Goal: Communication & Community: Participate in discussion

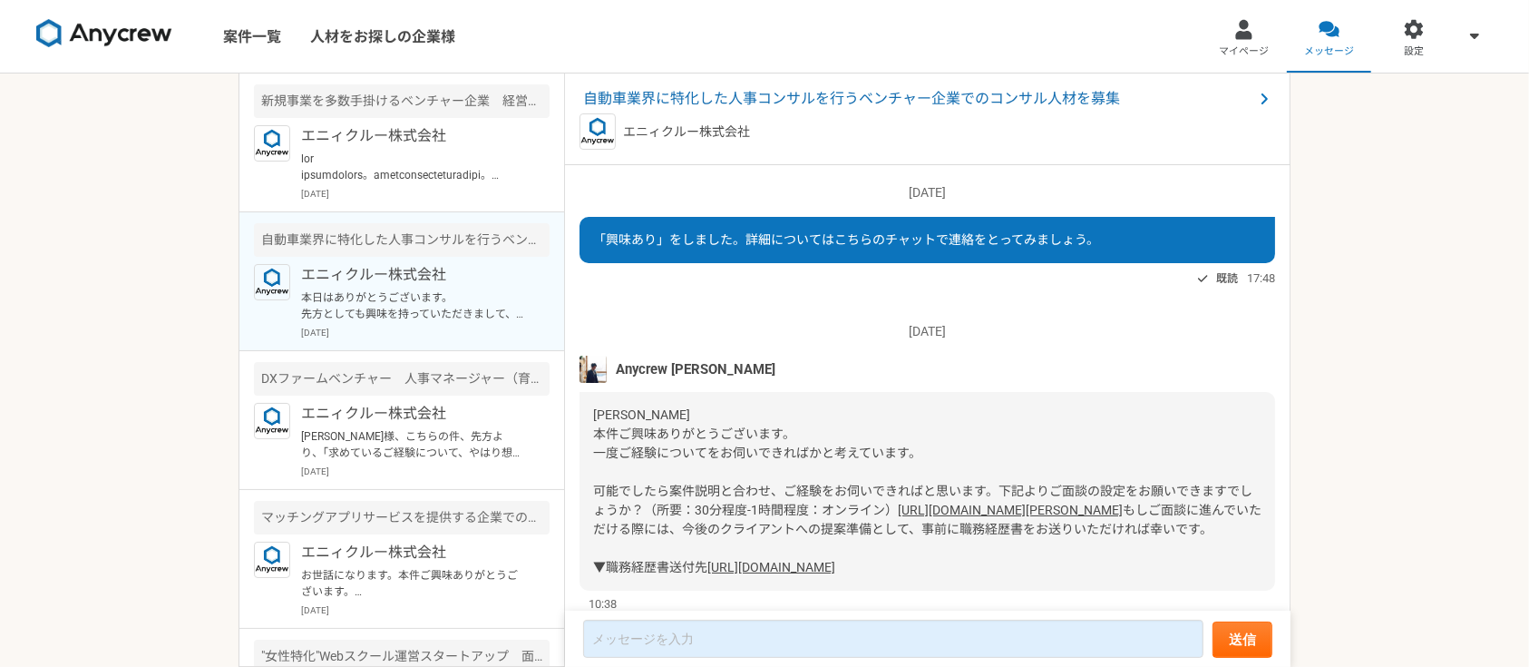
scroll to position [1364, 0]
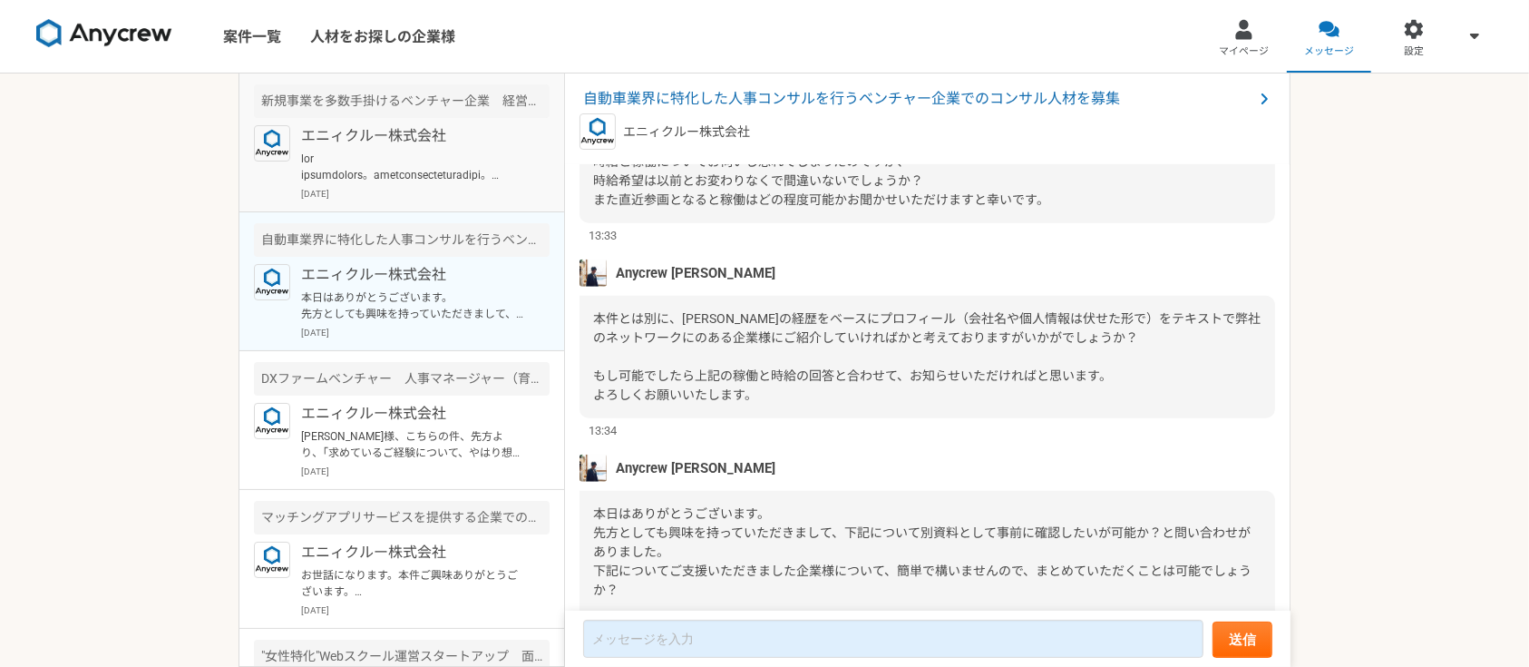
drag, startPoint x: 0, startPoint y: 0, endPoint x: 422, endPoint y: 186, distance: 460.9
click at [422, 187] on p "[DATE]" at bounding box center [425, 194] width 249 height 14
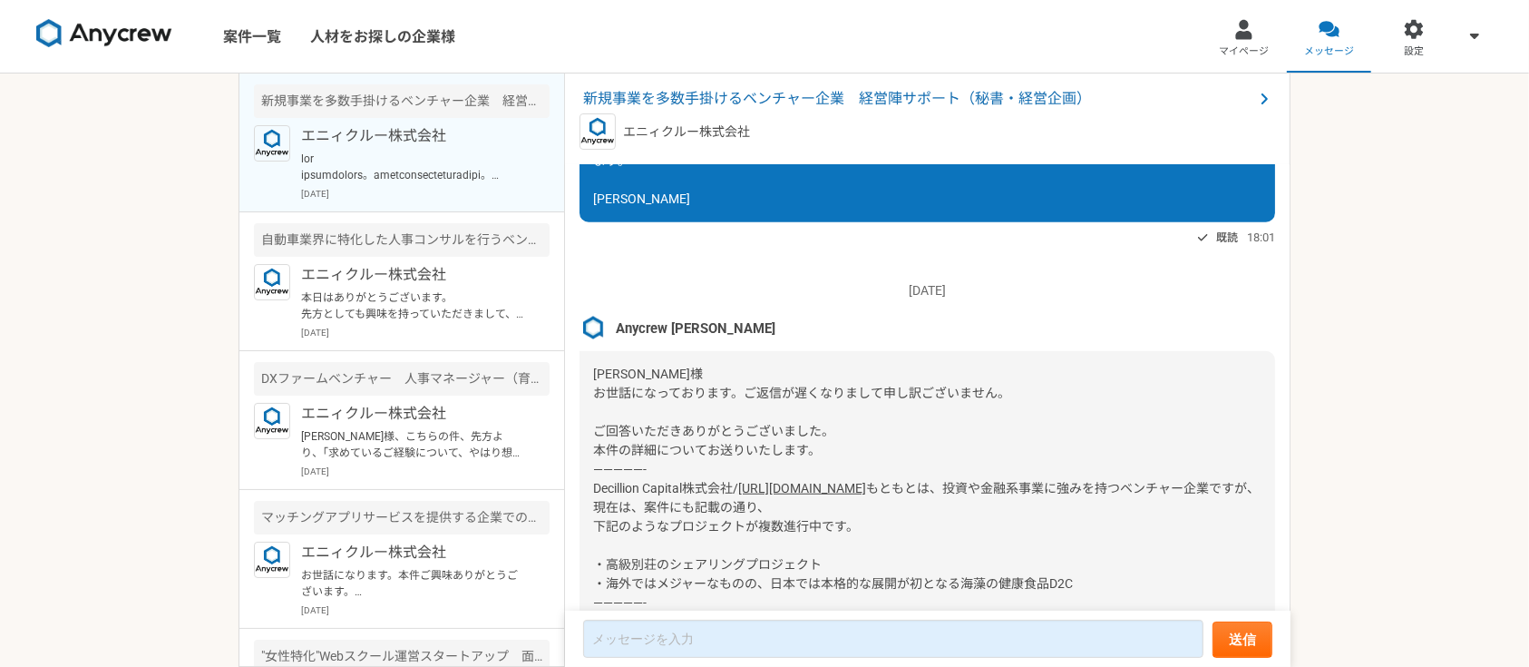
scroll to position [1777, 0]
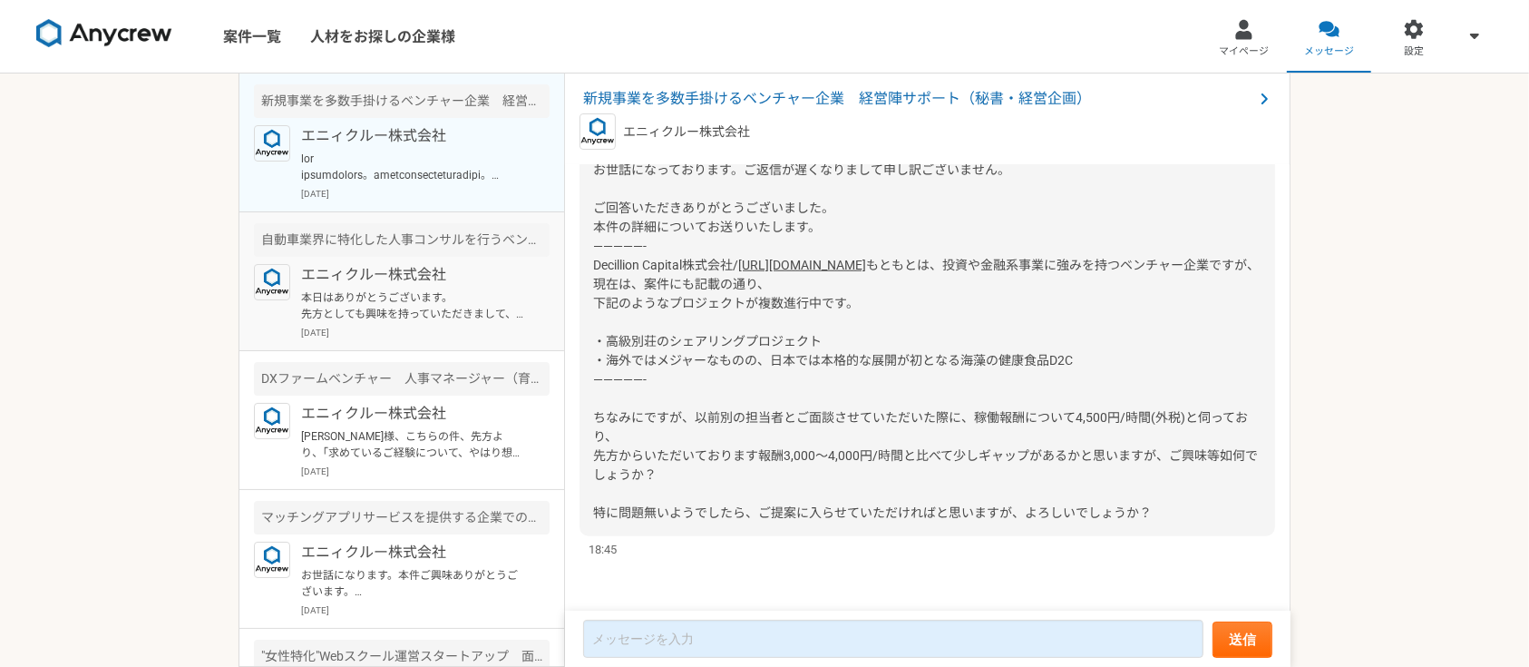
click at [427, 283] on p "エニィクルー株式会社" at bounding box center [413, 275] width 224 height 22
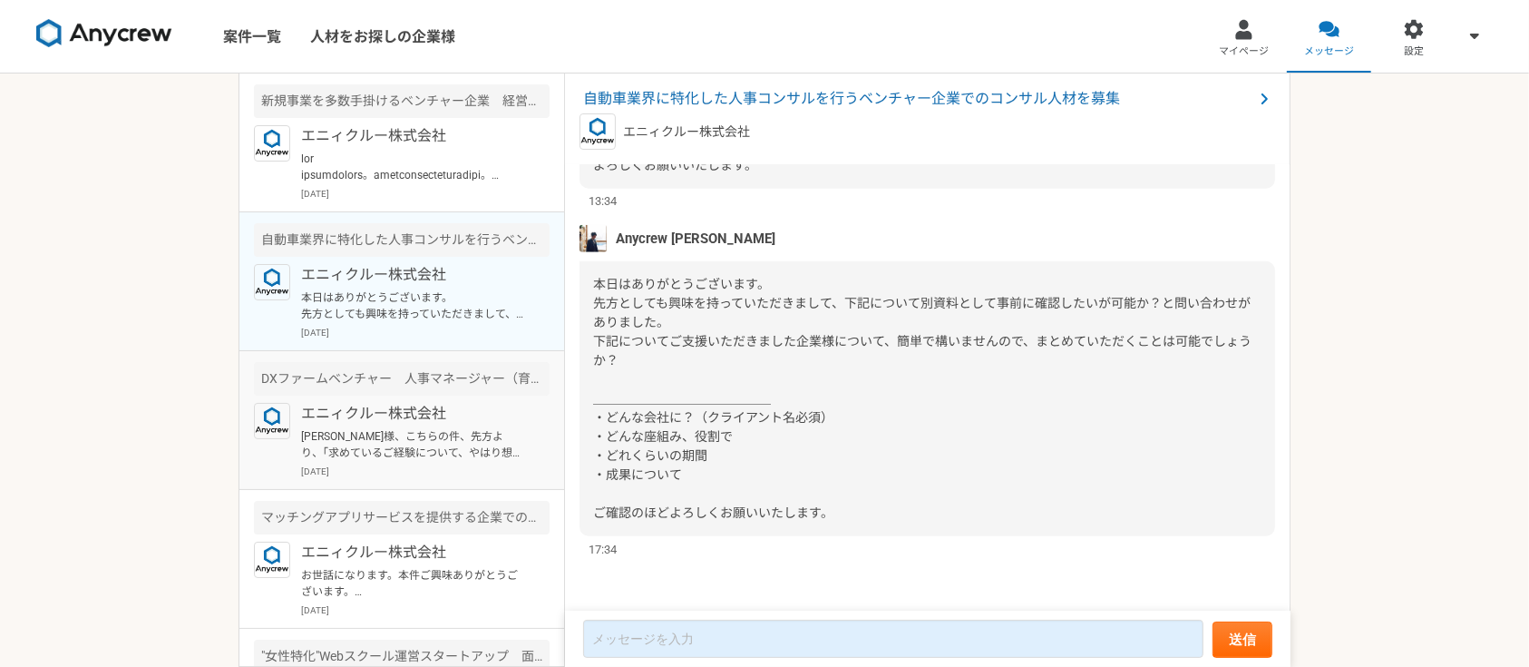
click at [448, 400] on article "DXファームベンチャー　人事マネージャー（育成・評価） エニィクルー株式会社 [PERSON_NAME]様、こちらの件、先方より、「求めているご経験について、…" at bounding box center [401, 420] width 325 height 139
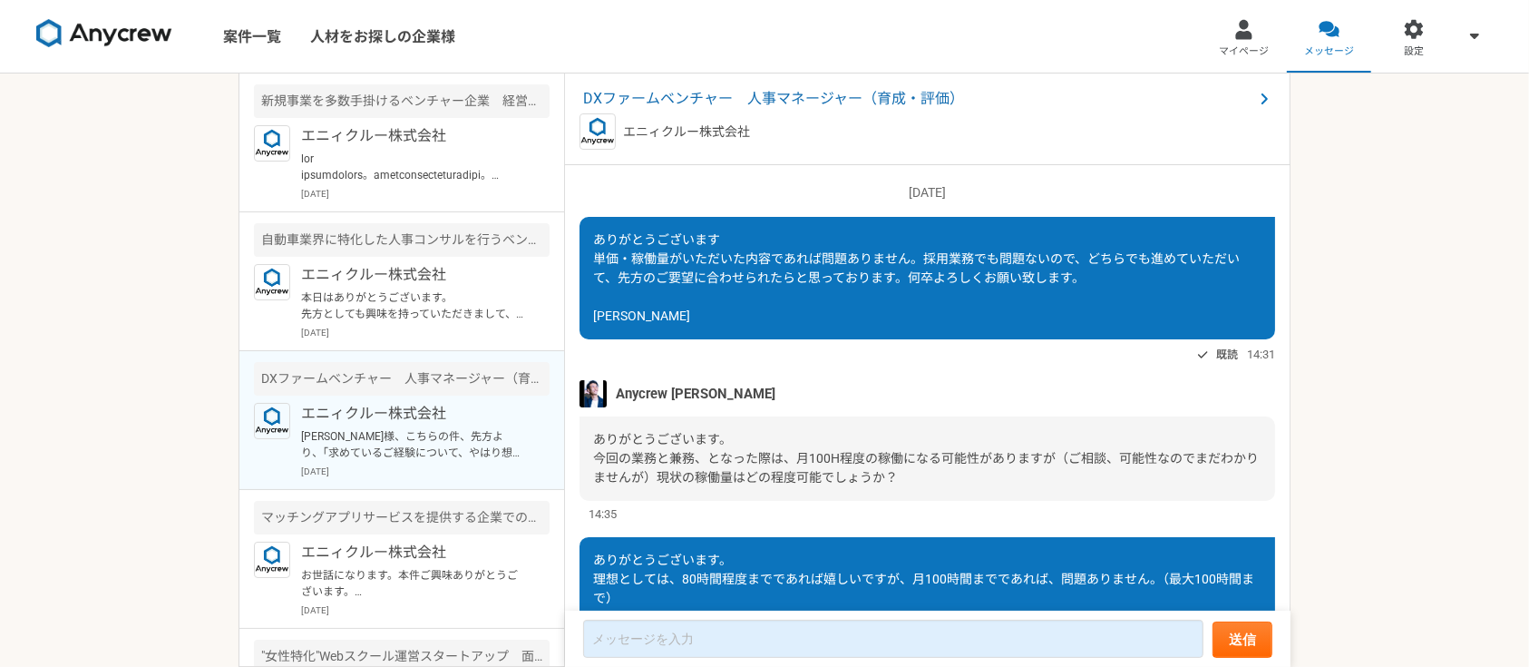
scroll to position [2030, 0]
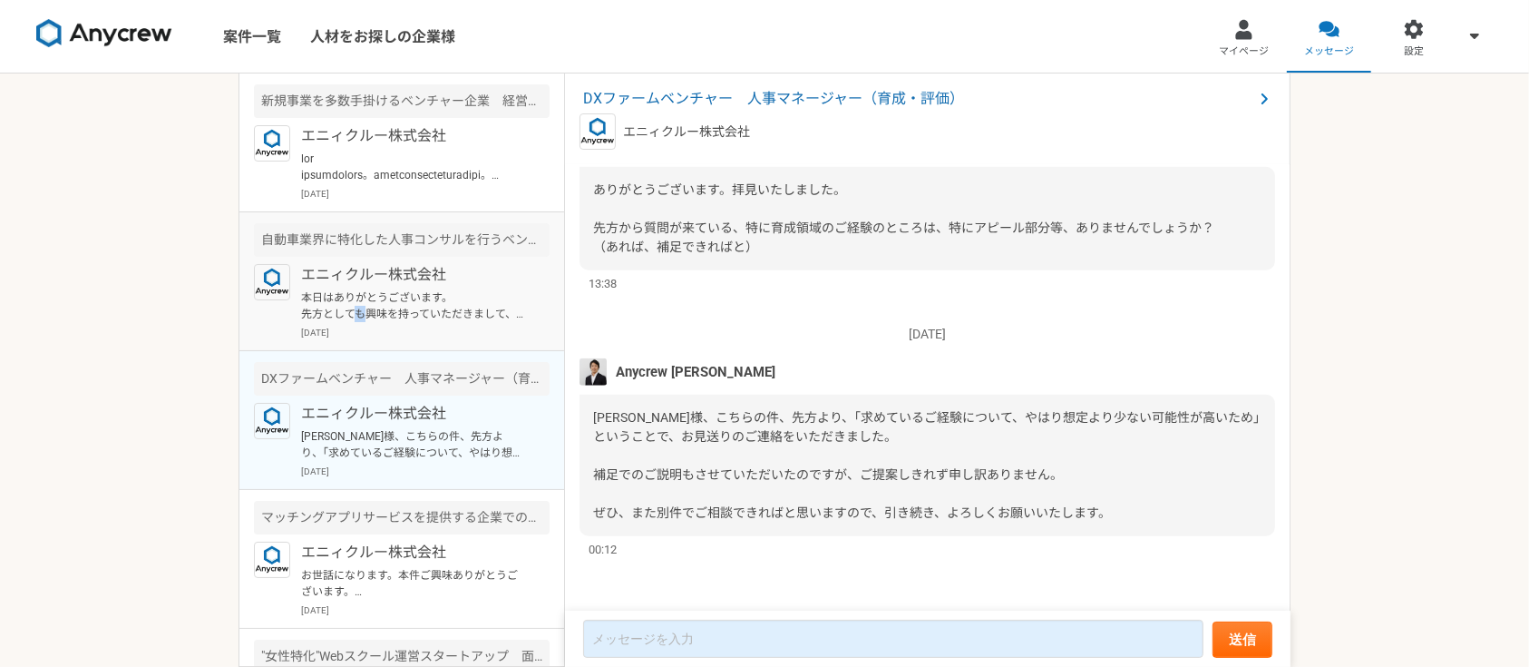
click at [358, 317] on p "本日はありがとうございます。 先方としても興味を持っていただきまして、下記について別資料として事前に確認したいが可能か？と問い合わせがありました。 下記につい…" at bounding box center [413, 305] width 224 height 33
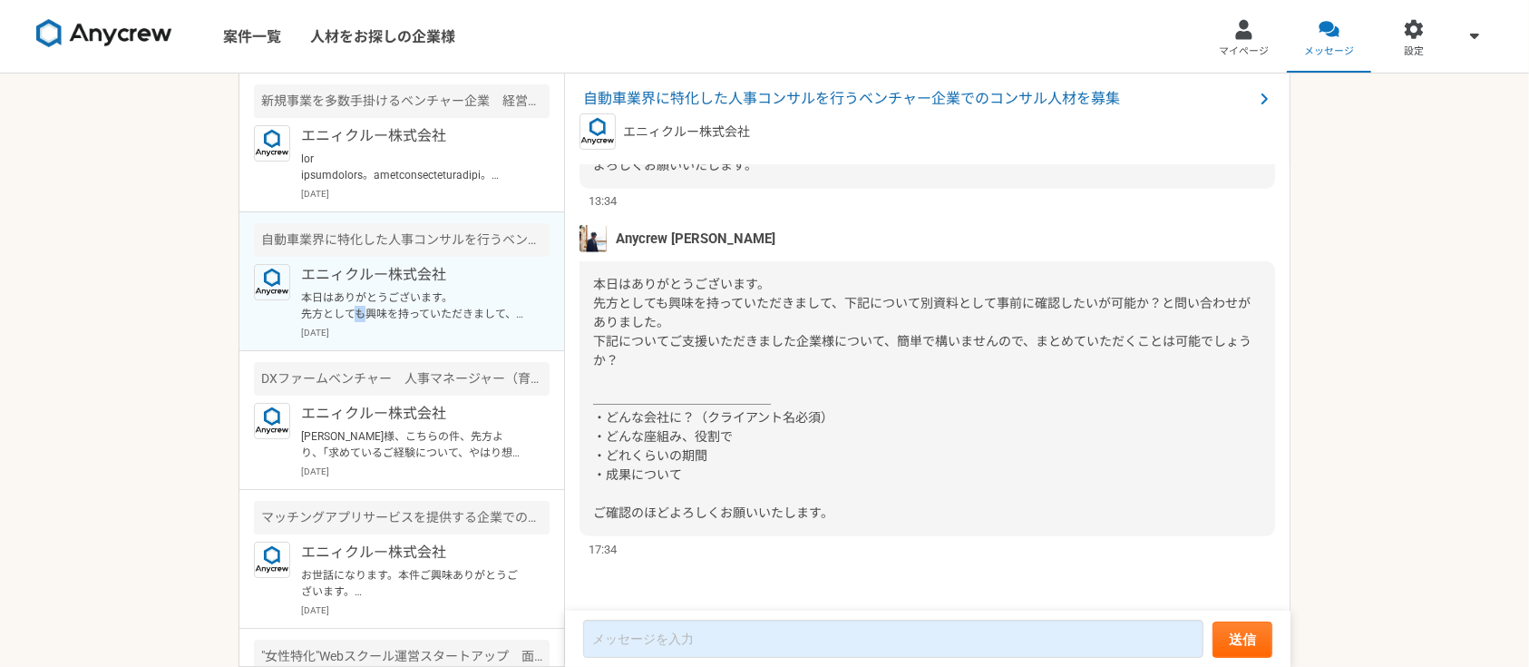
scroll to position [1364, 0]
